Goal: Task Accomplishment & Management: Manage account settings

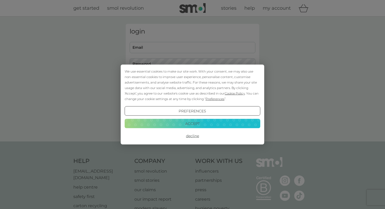
click at [189, 135] on button "Decline" at bounding box center [193, 135] width 136 height 9
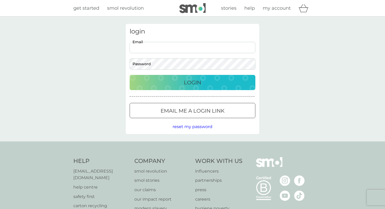
click at [167, 50] on input "Email" at bounding box center [193, 47] width 126 height 11
type input "[EMAIL_ADDRESS][DOMAIN_NAME]"
click at [130, 75] on button "Login" at bounding box center [193, 82] width 126 height 15
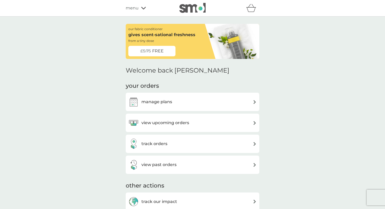
click at [200, 103] on div "manage plans" at bounding box center [192, 102] width 128 height 10
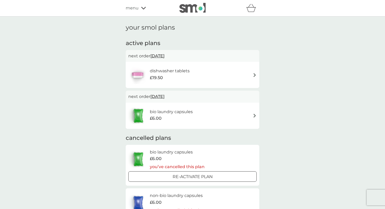
click at [158, 52] on span "21 Oct 2025" at bounding box center [157, 56] width 14 height 10
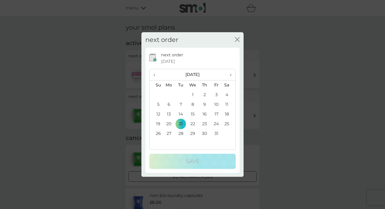
click at [235, 41] on icon "close" at bounding box center [237, 39] width 5 height 5
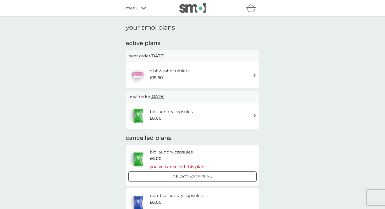
click at [209, 74] on div "dishwasher tablets £19.50" at bounding box center [192, 75] width 128 height 18
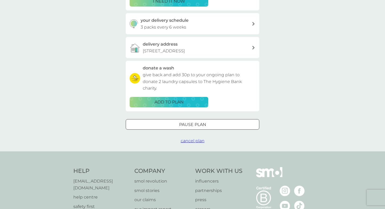
scroll to position [182, 0]
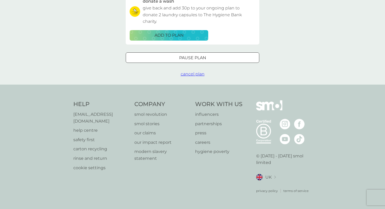
click at [199, 78] on button "cancel plan" at bounding box center [193, 74] width 24 height 7
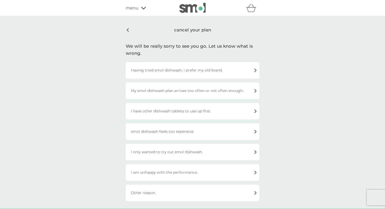
click at [205, 90] on div "My smol dishwash plan arrives too often or not often enough." at bounding box center [193, 91] width 134 height 17
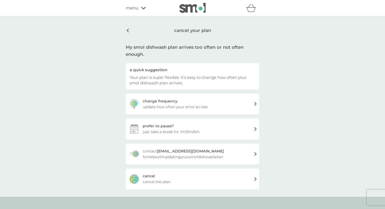
click at [169, 182] on span "cancel the plan" at bounding box center [157, 182] width 28 height 6
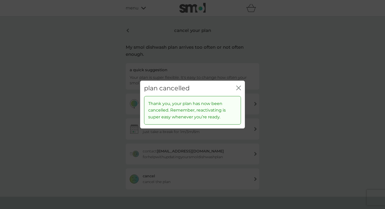
click at [240, 88] on icon "close" at bounding box center [238, 88] width 5 height 5
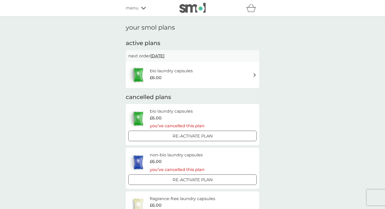
click at [164, 56] on span "14 Aug 2026" at bounding box center [157, 56] width 14 height 10
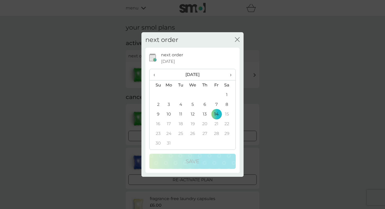
click at [154, 76] on span "‹" at bounding box center [156, 74] width 6 height 11
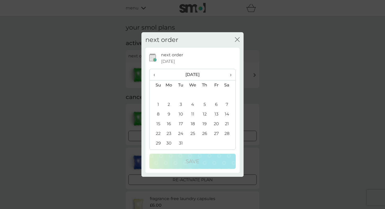
click at [154, 76] on span "‹" at bounding box center [156, 74] width 6 height 11
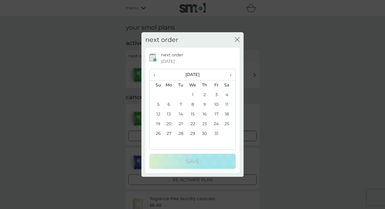
click at [154, 76] on span "‹" at bounding box center [156, 74] width 6 height 11
click at [234, 43] on div "next order close" at bounding box center [192, 39] width 102 height 15
click at [194, 106] on td "10" at bounding box center [193, 105] width 12 height 10
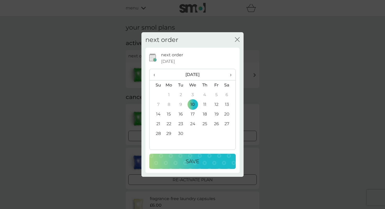
click at [200, 162] on div "Save" at bounding box center [193, 161] width 76 height 8
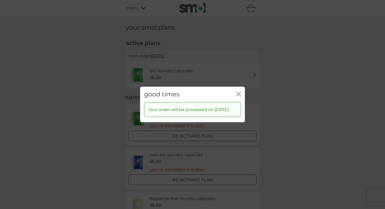
click at [240, 91] on div "close" at bounding box center [238, 95] width 5 height 8
click at [237, 92] on icon "close" at bounding box center [238, 94] width 2 height 4
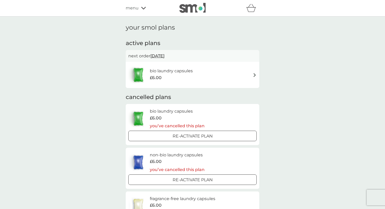
click at [247, 77] on div "bio laundry capsules £6.00" at bounding box center [192, 75] width 128 height 18
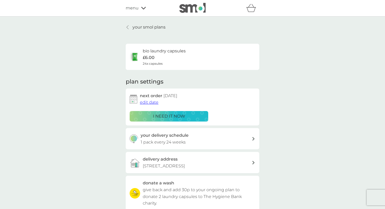
click at [175, 62] on div "bio laundry capsules £6.00 24x capsules" at bounding box center [164, 57] width 43 height 18
click at [154, 41] on div "bio laundry capsules £6.00 24x capsules" at bounding box center [193, 54] width 134 height 31
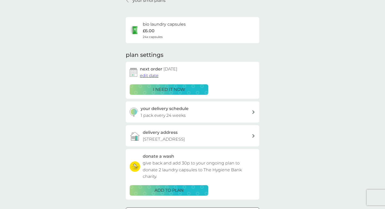
scroll to position [57, 0]
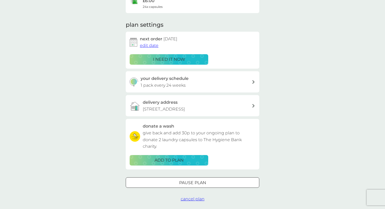
click at [201, 84] on div "your delivery schedule 1 pack every 24 weeks" at bounding box center [196, 81] width 111 height 13
select select "119"
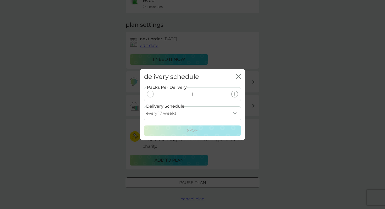
click at [234, 94] on icon at bounding box center [234, 93] width 3 height 3
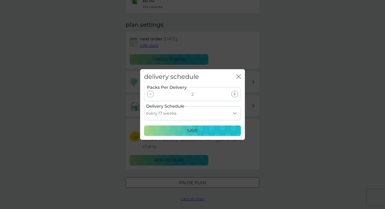
click at [234, 94] on icon at bounding box center [234, 93] width 3 height 3
click at [199, 130] on div "Save" at bounding box center [192, 130] width 90 height 7
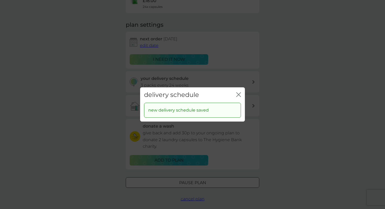
click at [295, 58] on div "delivery schedule close new delivery schedule saved" at bounding box center [192, 104] width 385 height 209
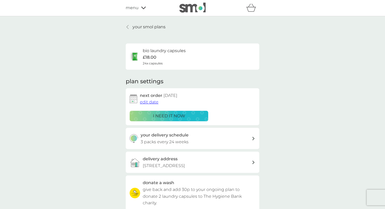
scroll to position [0, 0]
